Goal: Task Accomplishment & Management: Manage account settings

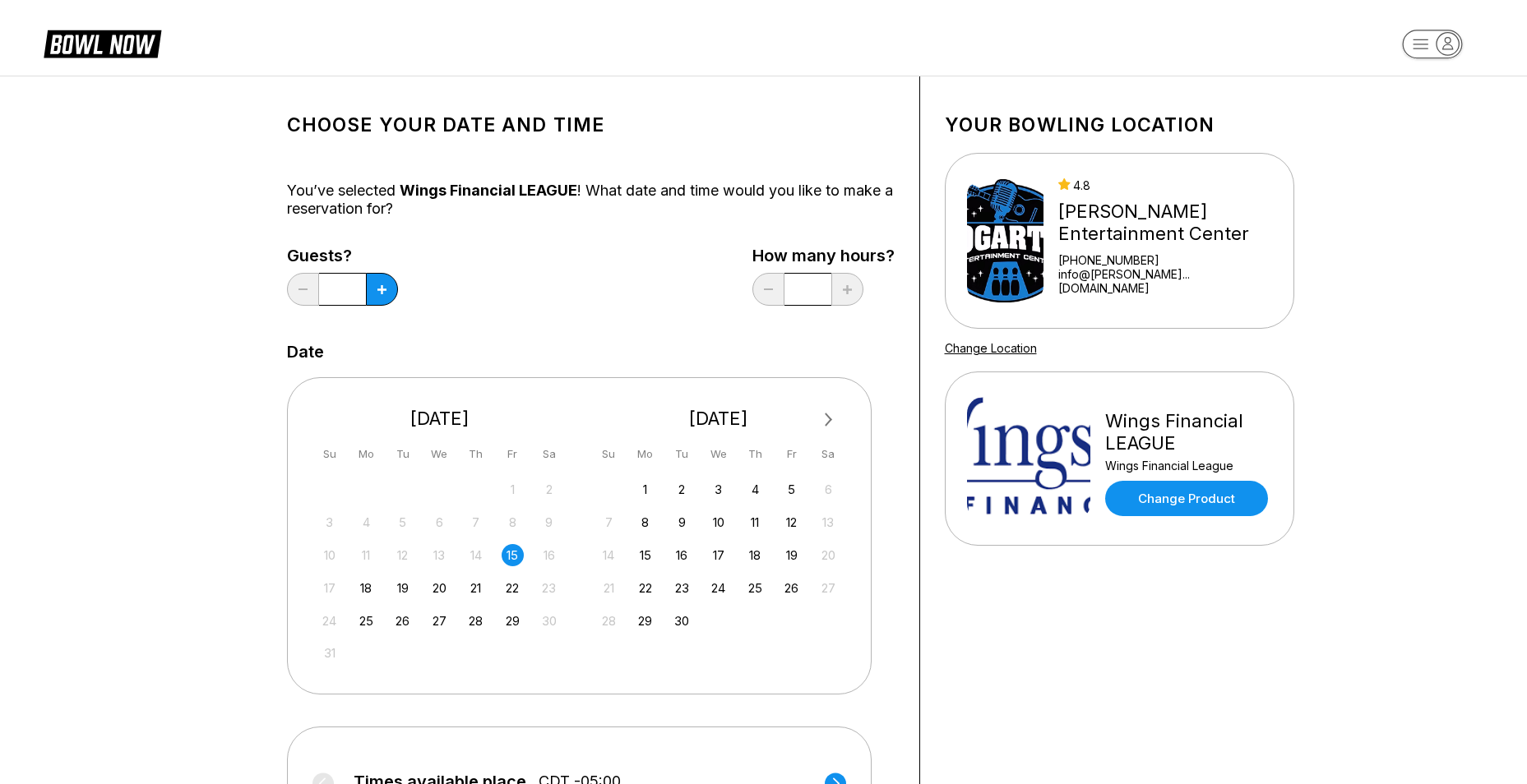
drag, startPoint x: 1486, startPoint y: 643, endPoint x: 1425, endPoint y: 531, distance: 127.5
click at [1484, 641] on div "Choose your Date and time You’ve selected Wings Financial LEAGUE ! What date an…" at bounding box center [764, 560] width 1527 height 970
click at [1441, 43] on icon "button" at bounding box center [1448, 44] width 23 height 23
click at [1423, 92] on div "Log In / Sign Up" at bounding box center [1433, 93] width 114 height 29
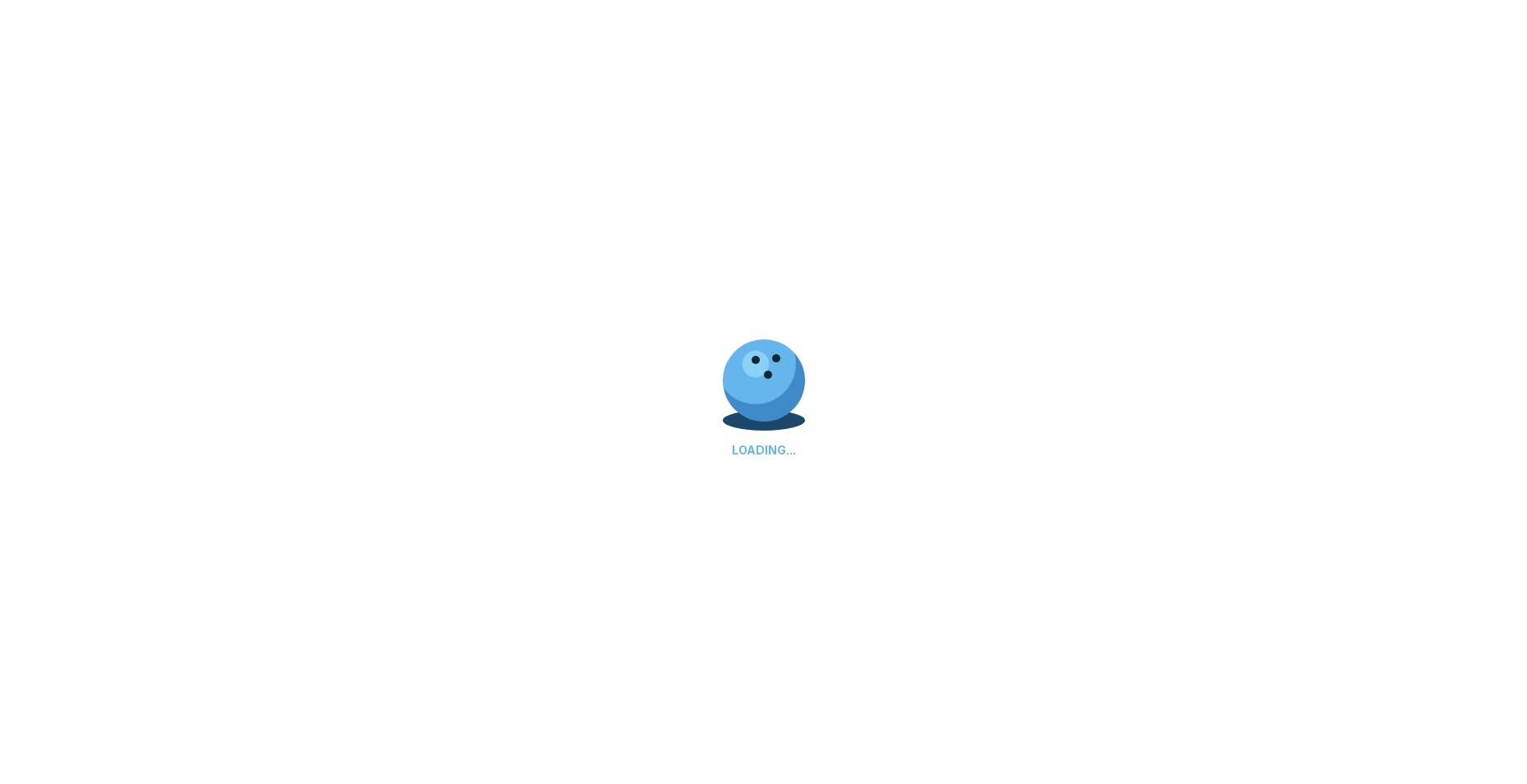
select select "**"
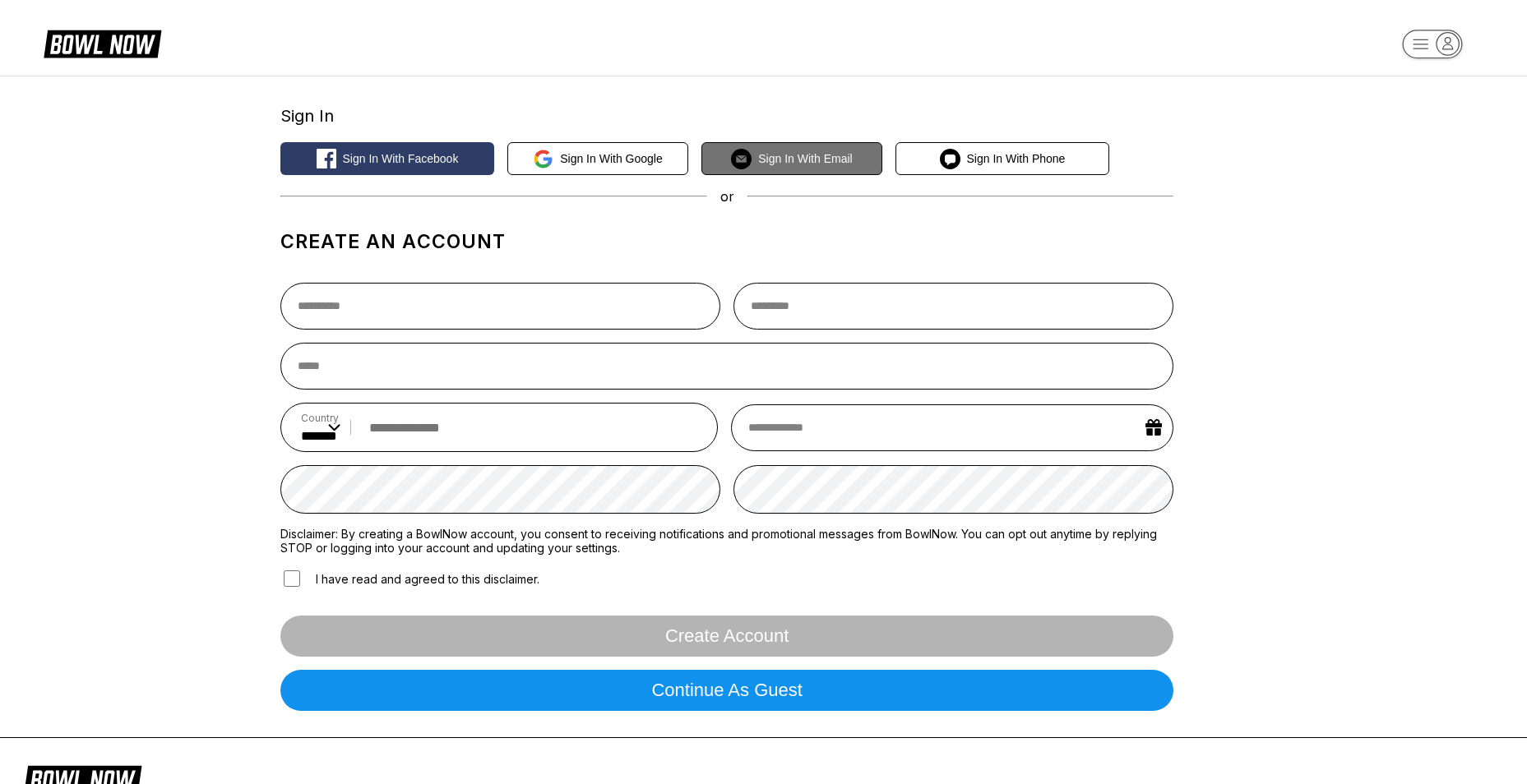
click at [810, 162] on span "Sign in with Email" at bounding box center [806, 159] width 94 height 13
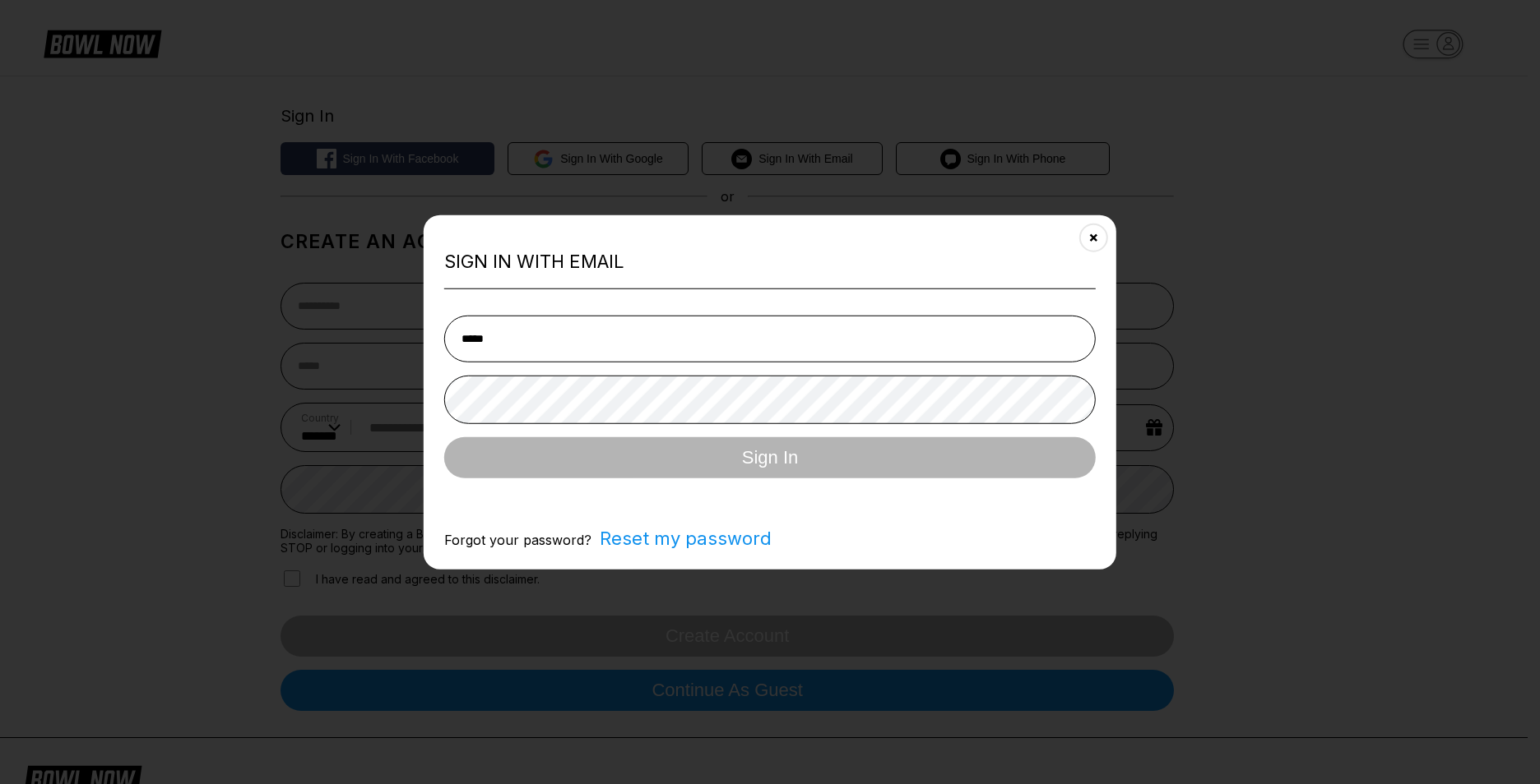
type input "**********"
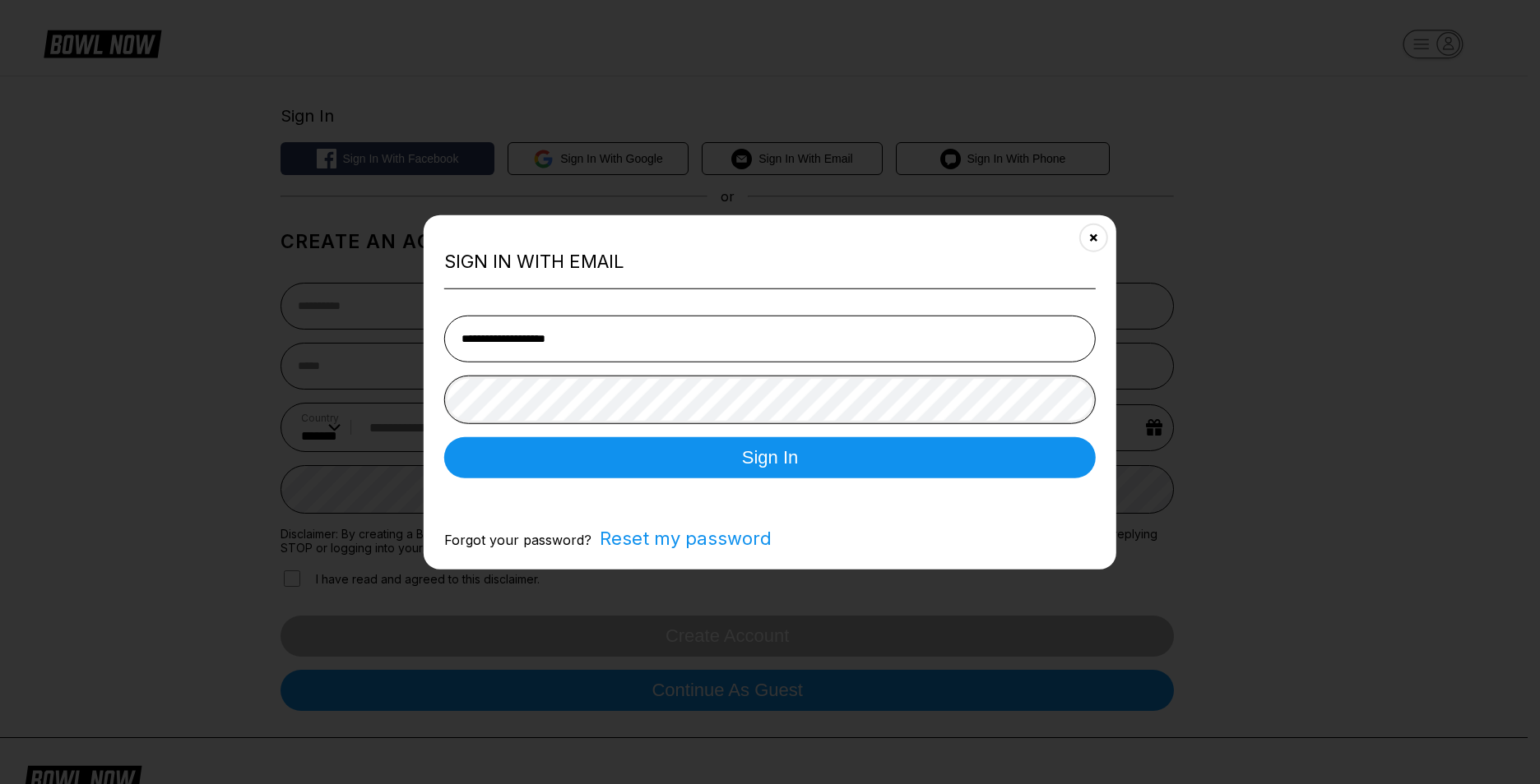
click at [444, 437] on button "Sign In" at bounding box center [770, 457] width 651 height 41
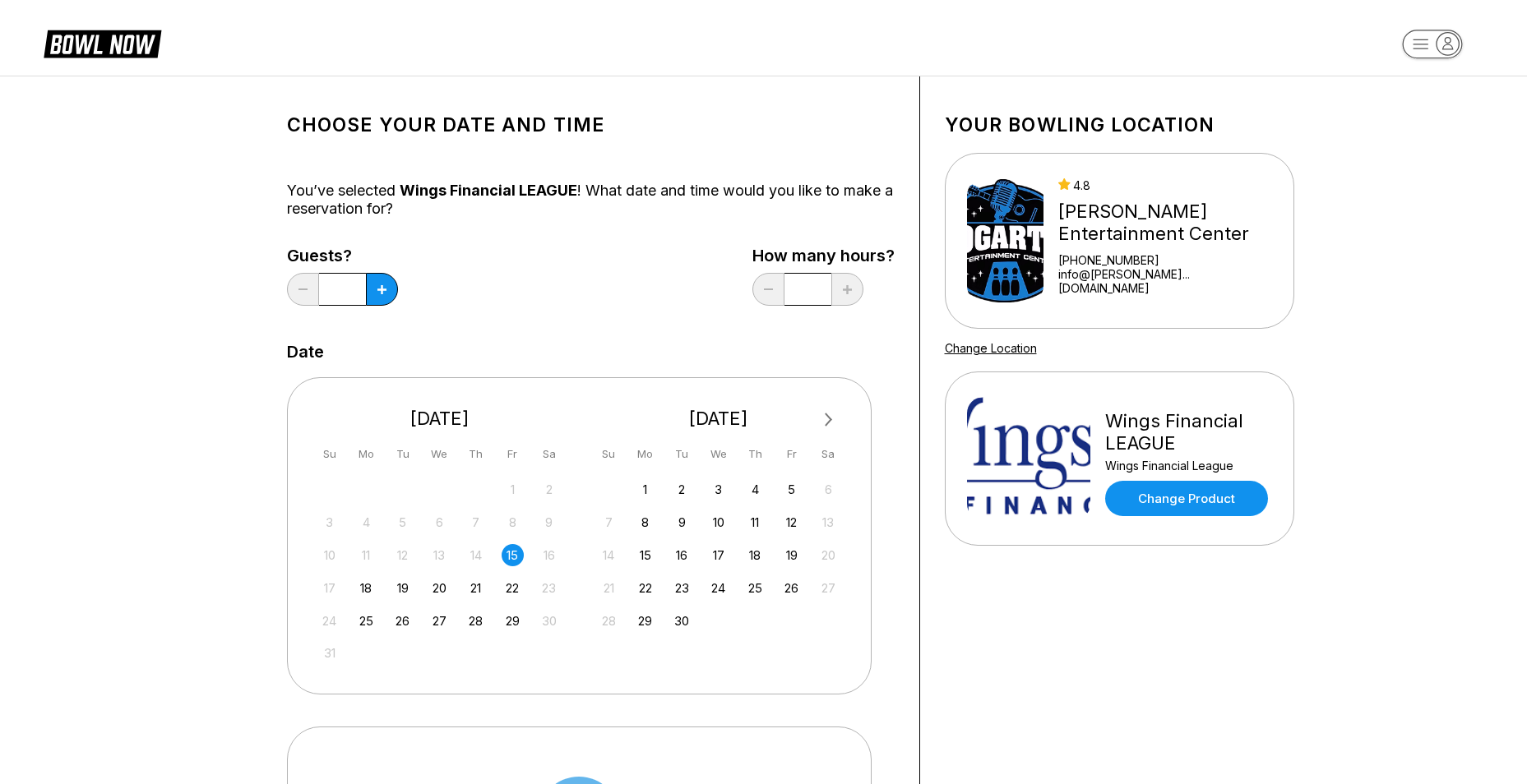
click at [1452, 47] on icon "button" at bounding box center [1448, 44] width 23 height 23
click at [1414, 114] on div "All Bookings" at bounding box center [1433, 121] width 114 height 29
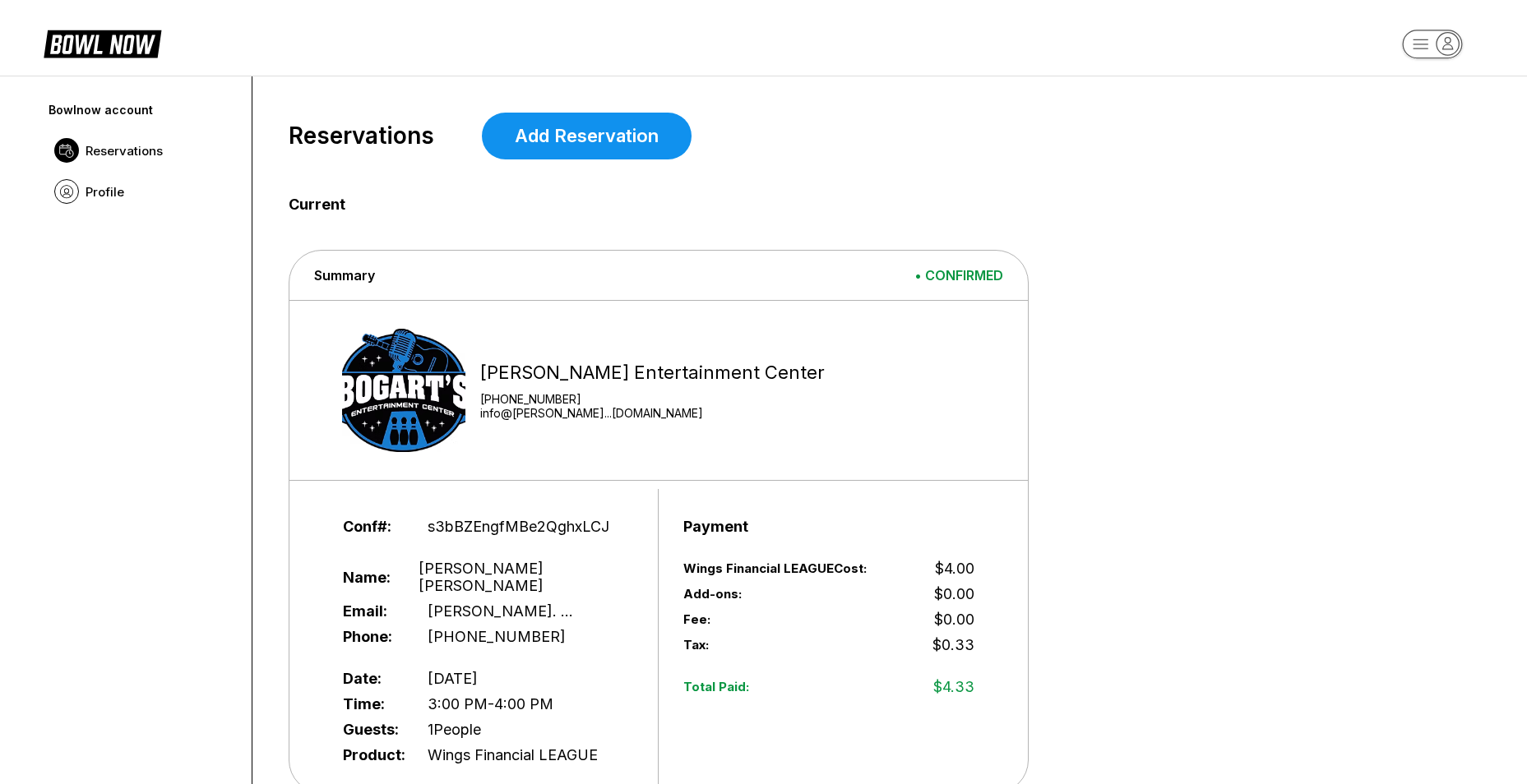
click at [927, 274] on span "• CONFIRMED" at bounding box center [959, 275] width 88 height 16
click at [337, 273] on span "Summary" at bounding box center [345, 275] width 61 height 16
